Goal: Task Accomplishment & Management: Complete application form

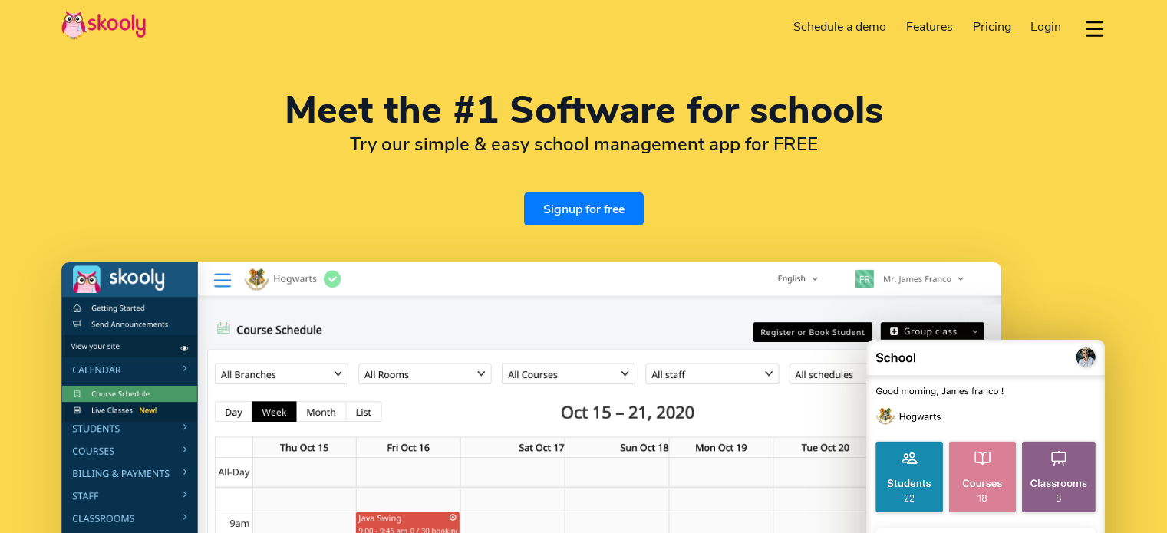
select select "en"
select select "91"
select select "[GEOGRAPHIC_DATA]"
select select "[GEOGRAPHIC_DATA]/[GEOGRAPHIC_DATA]"
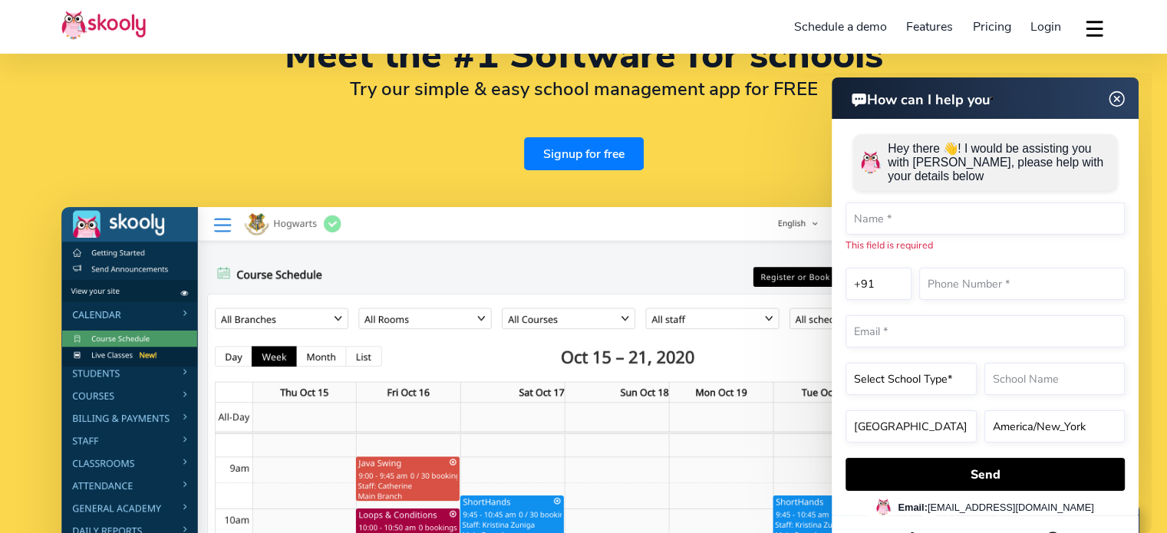
scroll to position [65, 0]
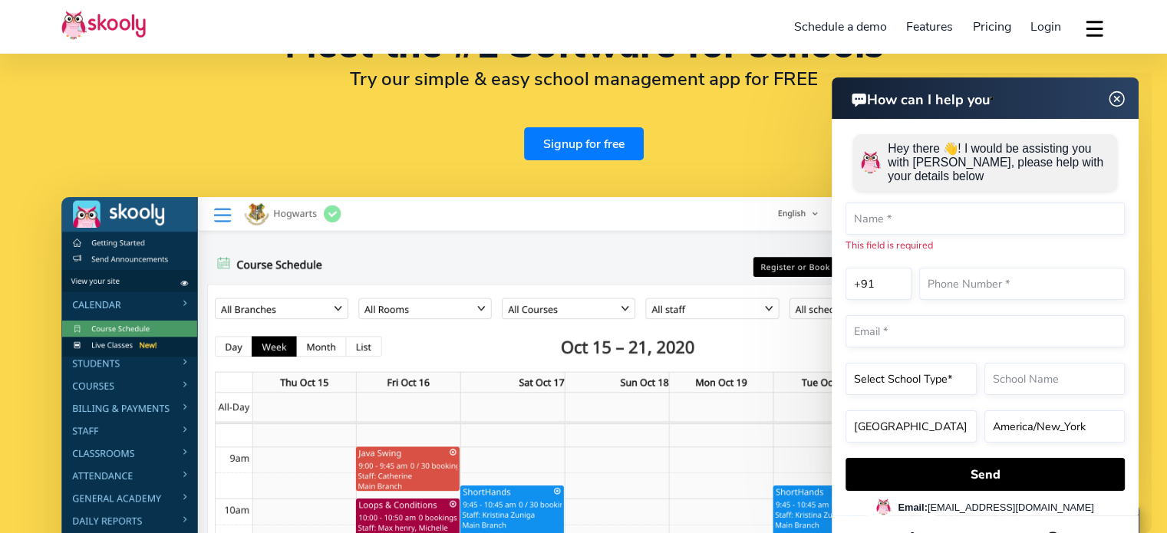
click at [592, 147] on link "Signup for free" at bounding box center [584, 143] width 120 height 33
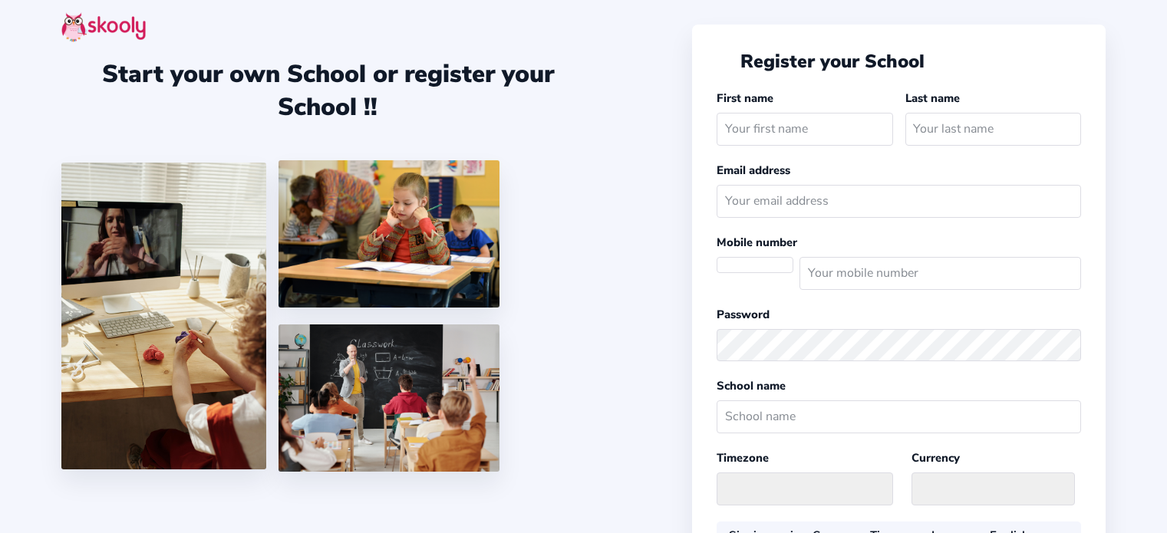
select select "[GEOGRAPHIC_DATA]/[GEOGRAPHIC_DATA]"
select select "INR ₹"
select select "IN"
click at [762, 134] on input "text" at bounding box center [804, 129] width 176 height 33
type input "Arman"
